Goal: Information Seeking & Learning: Find specific fact

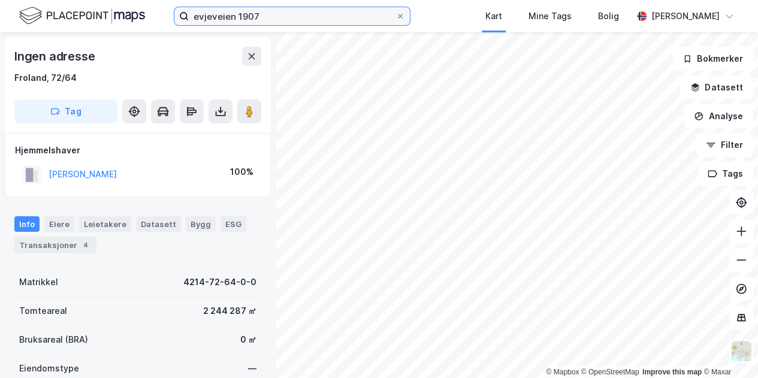
click at [323, 22] on input "evjeveien 1907" at bounding box center [292, 16] width 207 height 18
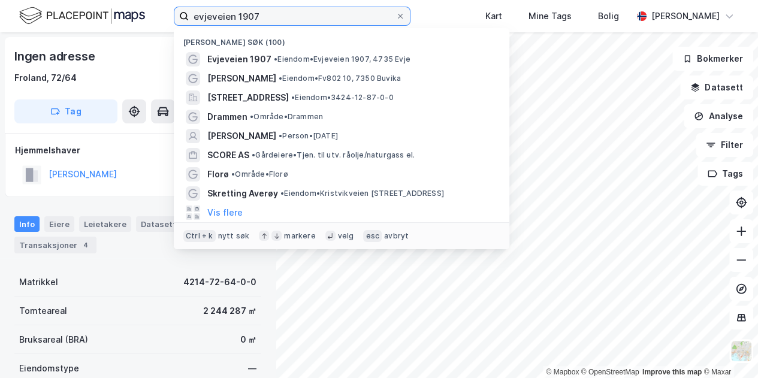
click at [323, 22] on input "evjeveien 1907" at bounding box center [292, 16] width 207 height 18
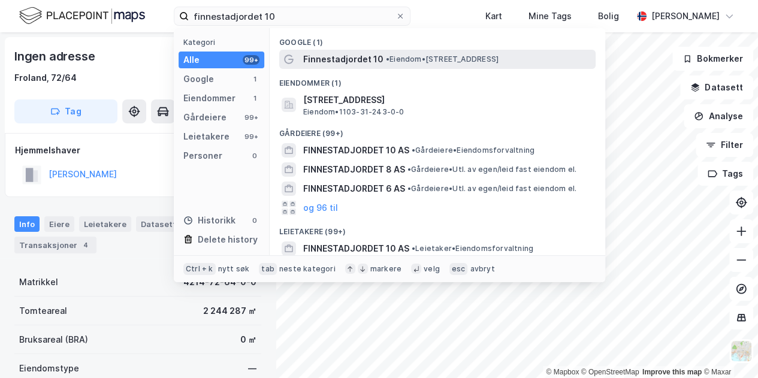
click at [344, 63] on span "Finnestadjordet 10" at bounding box center [343, 59] width 80 height 14
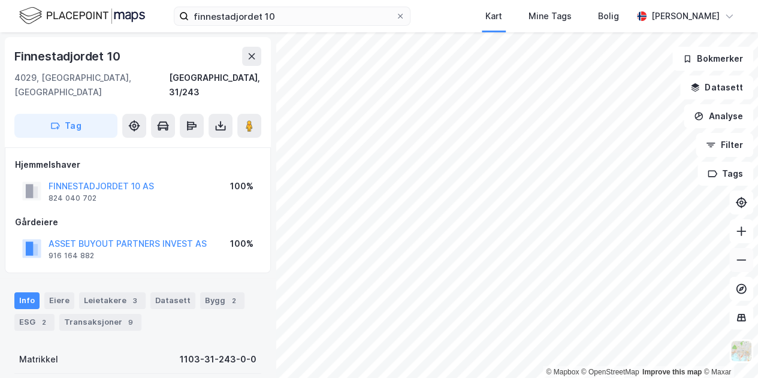
click at [737, 261] on icon at bounding box center [741, 260] width 12 height 12
click at [732, 84] on button "Datasett" at bounding box center [716, 88] width 73 height 24
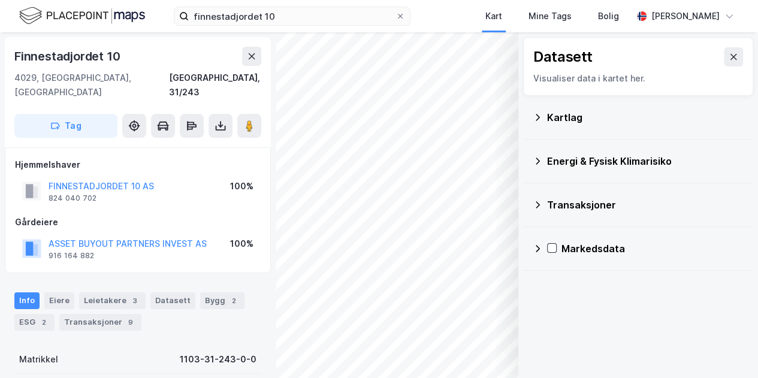
click at [572, 121] on div "Kartlag" at bounding box center [645, 117] width 197 height 14
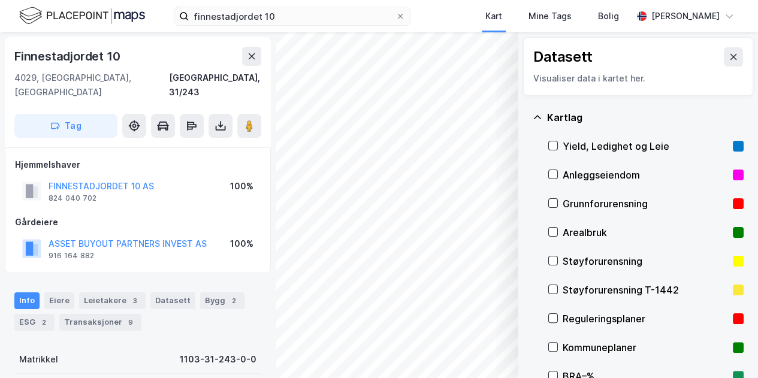
click at [564, 230] on div "Arealbruk" at bounding box center [645, 232] width 165 height 14
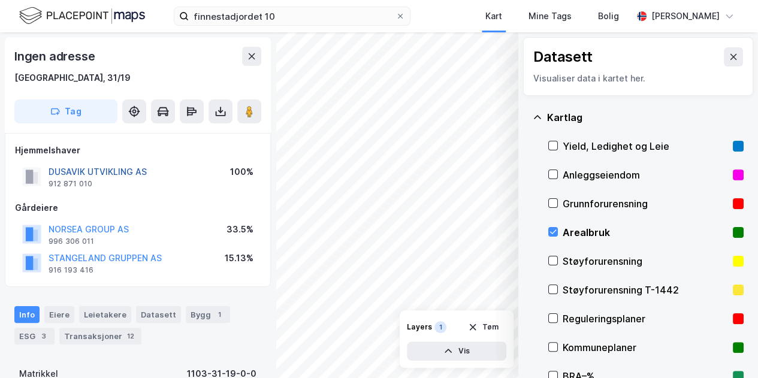
click at [0, 0] on button "DUSAVIK UTVIKLING AS" at bounding box center [0, 0] width 0 height 0
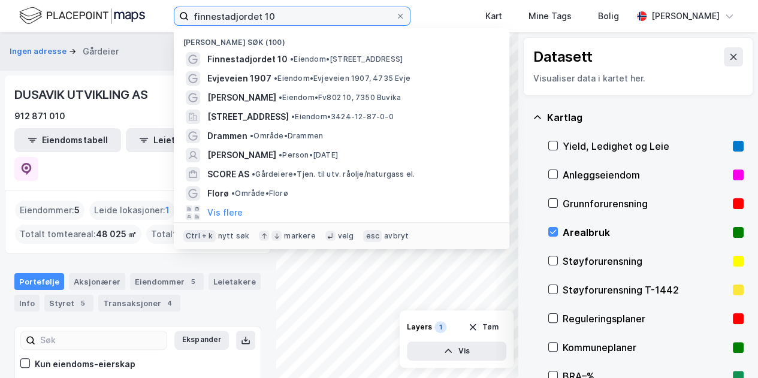
click at [285, 12] on input "finnestadjordet 10" at bounding box center [292, 16] width 207 height 18
paste input "[PERSON_NAME]"
type input "[PERSON_NAME]"
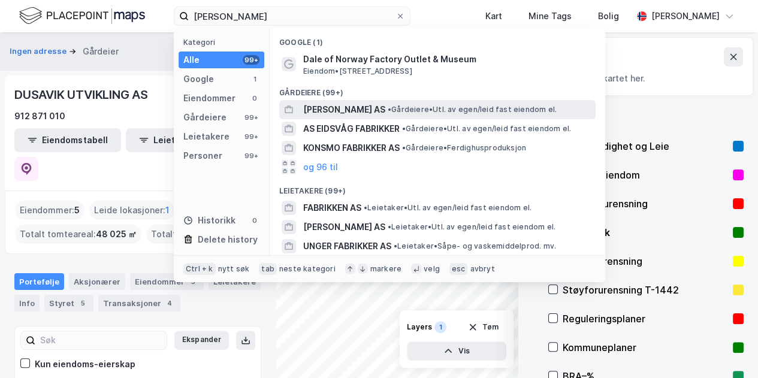
click at [346, 113] on span "[PERSON_NAME] AS" at bounding box center [344, 109] width 82 height 14
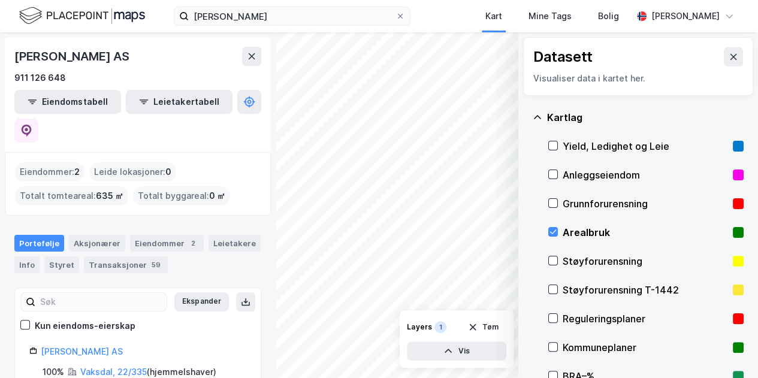
click at [556, 130] on div "© Mapbox © OpenStreetMap Improve this map © Maxar Datasett Visualiser data i ka…" at bounding box center [379, 205] width 758 height 346
click at [561, 230] on div "Arealbruk" at bounding box center [645, 232] width 195 height 29
click at [731, 52] on button at bounding box center [733, 56] width 19 height 19
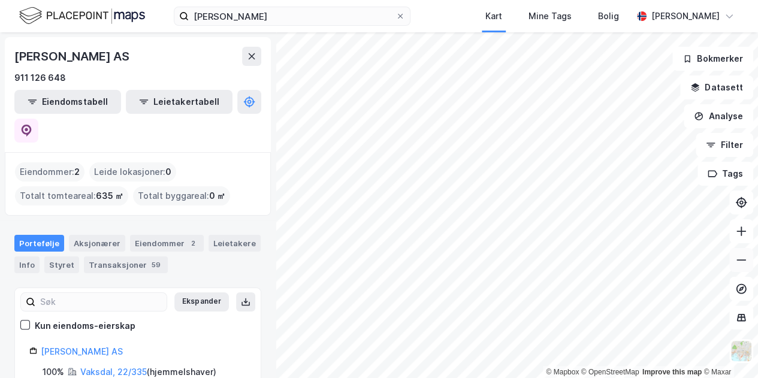
click at [739, 265] on icon at bounding box center [741, 260] width 12 height 12
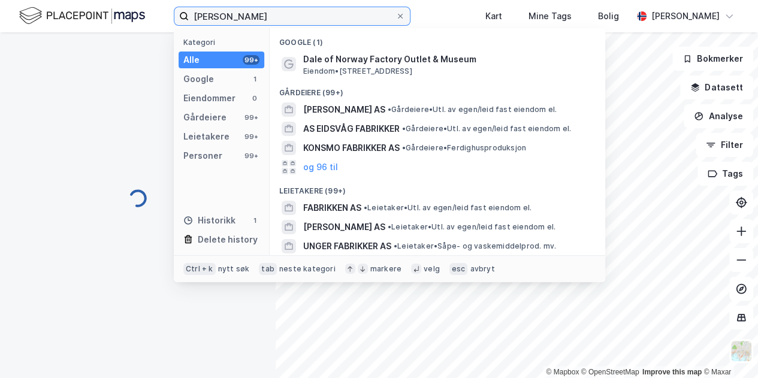
click at [264, 11] on input "[PERSON_NAME]" at bounding box center [292, 16] width 207 height 18
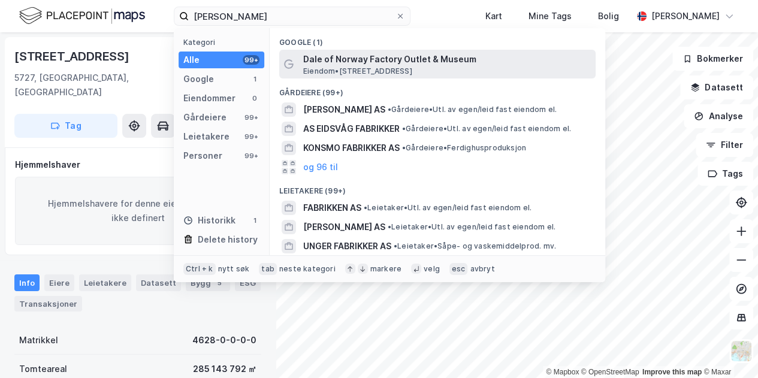
click at [333, 59] on span "Dale of Norway Factory Outlet & Museum" at bounding box center [447, 59] width 288 height 14
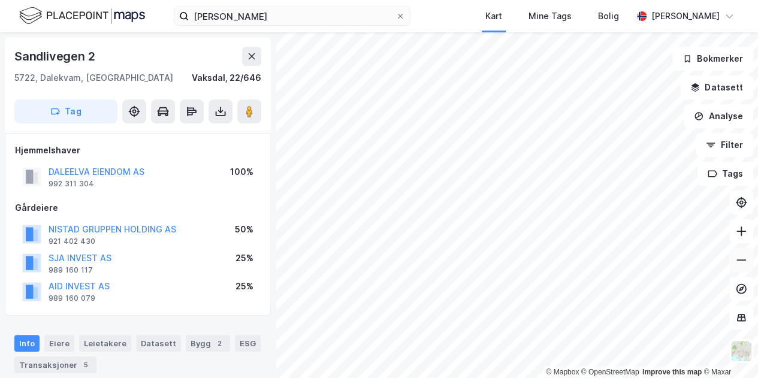
click at [746, 266] on button at bounding box center [741, 260] width 24 height 24
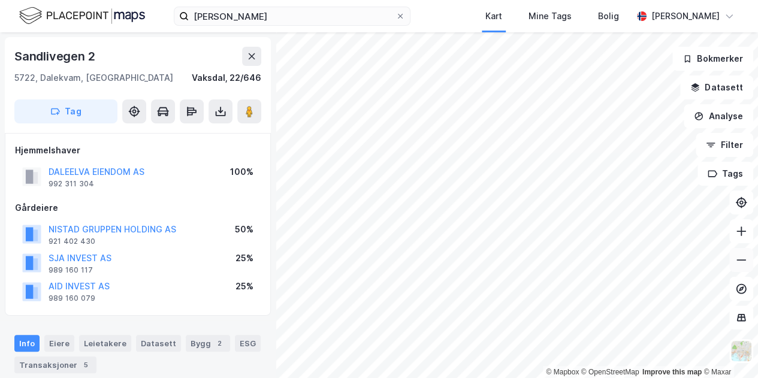
click at [745, 253] on button at bounding box center [741, 260] width 24 height 24
click at [741, 233] on icon at bounding box center [741, 232] width 1 height 10
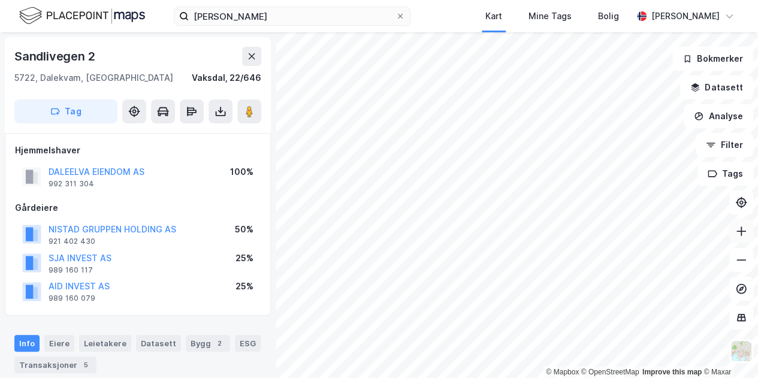
click at [741, 233] on icon at bounding box center [741, 232] width 1 height 10
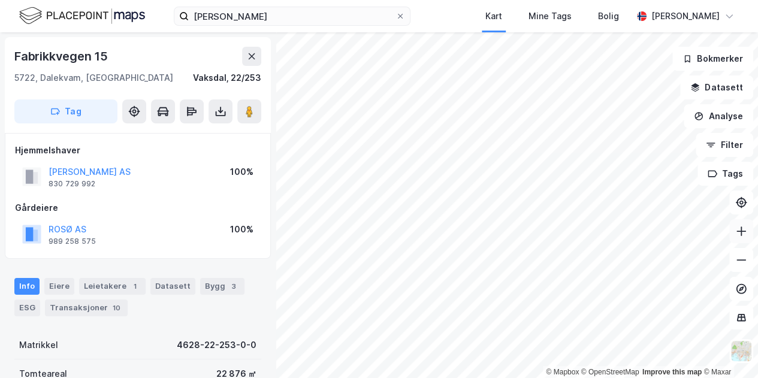
click at [745, 230] on icon at bounding box center [741, 231] width 12 height 12
click at [0, 0] on button "ROSØ AS" at bounding box center [0, 0] width 0 height 0
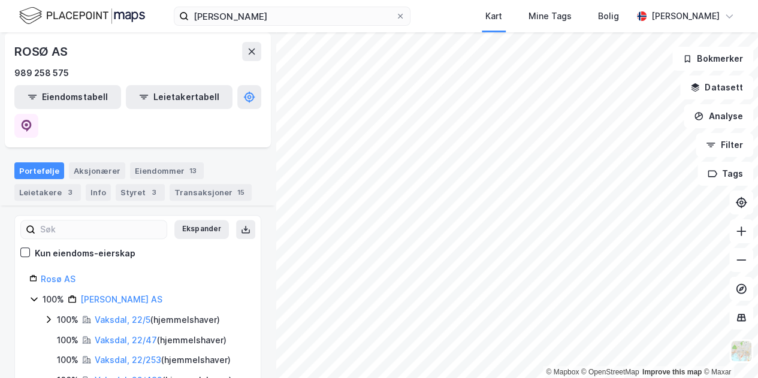
scroll to position [135, 0]
click at [83, 162] on div "Aksjonærer" at bounding box center [97, 170] width 56 height 17
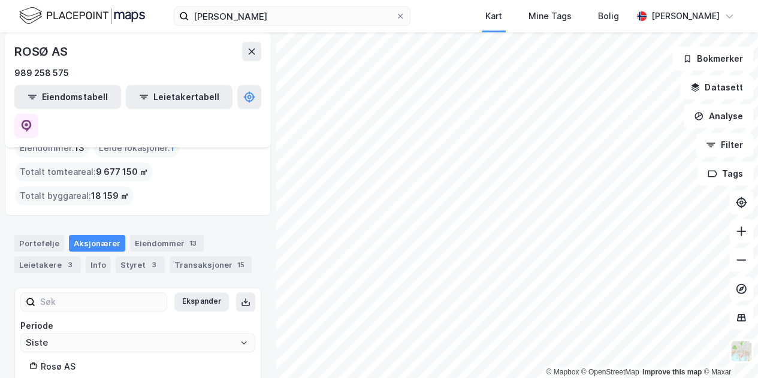
scroll to position [78, 0]
